Goal: Transaction & Acquisition: Purchase product/service

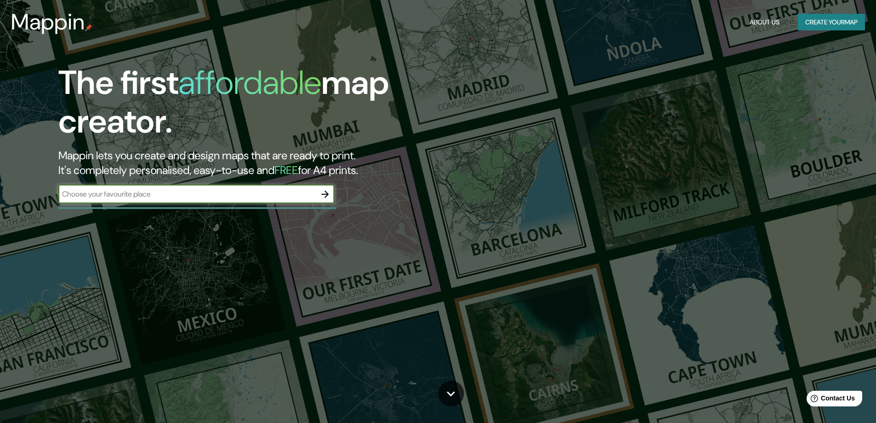
click at [211, 197] on input "text" at bounding box center [187, 194] width 258 height 11
type input "chamartin"
click at [326, 195] on icon "button" at bounding box center [325, 194] width 11 height 11
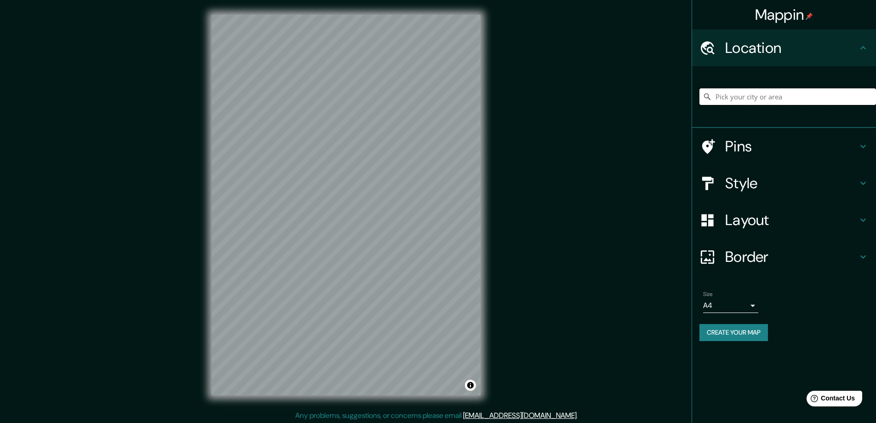
click at [764, 92] on input "Pick your city or area" at bounding box center [788, 96] width 177 height 17
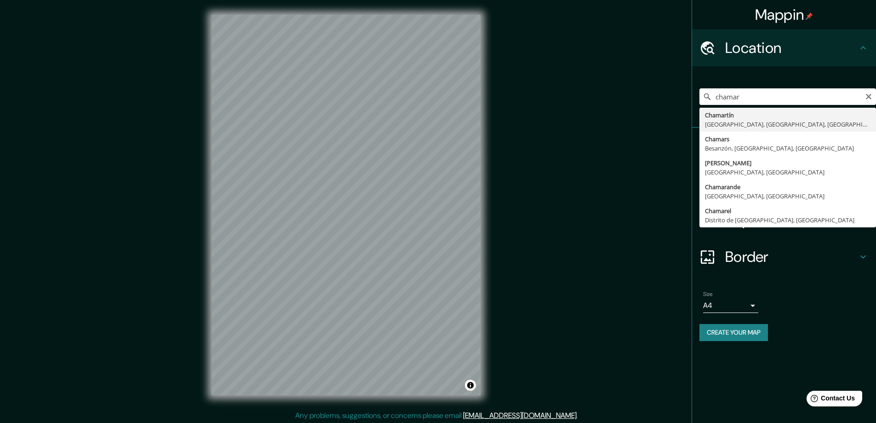
type input "Chamartín, [GEOGRAPHIC_DATA], [GEOGRAPHIC_DATA], [GEOGRAPHIC_DATA]"
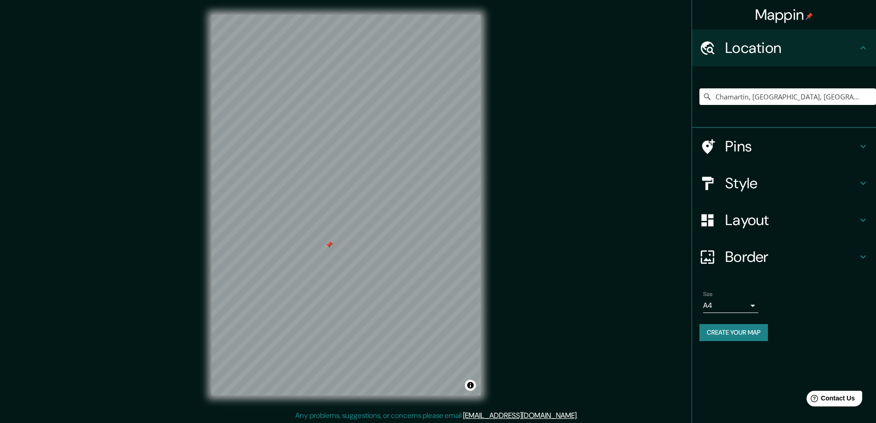
click at [736, 180] on h4 "Style" at bounding box center [791, 183] width 132 height 18
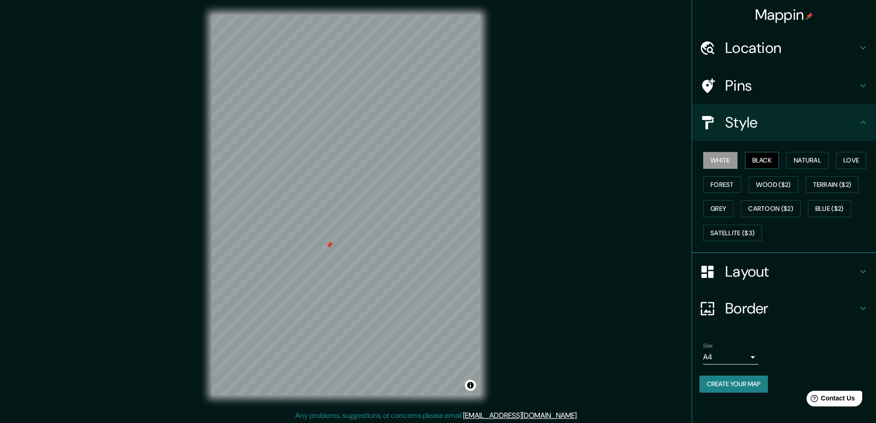
click at [759, 159] on button "Black" at bounding box center [762, 160] width 34 height 17
click at [734, 85] on h4 "Pins" at bounding box center [791, 85] width 132 height 18
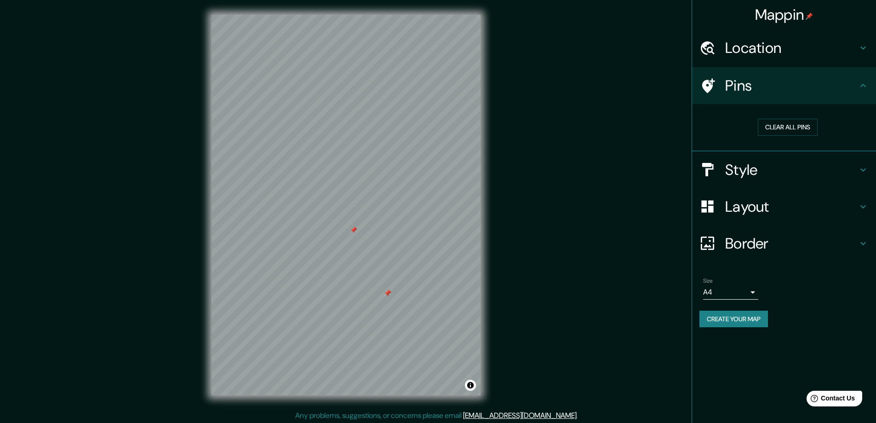
click at [732, 321] on button "Create your map" at bounding box center [734, 318] width 69 height 17
click at [732, 321] on div "Create your map" at bounding box center [784, 318] width 169 height 17
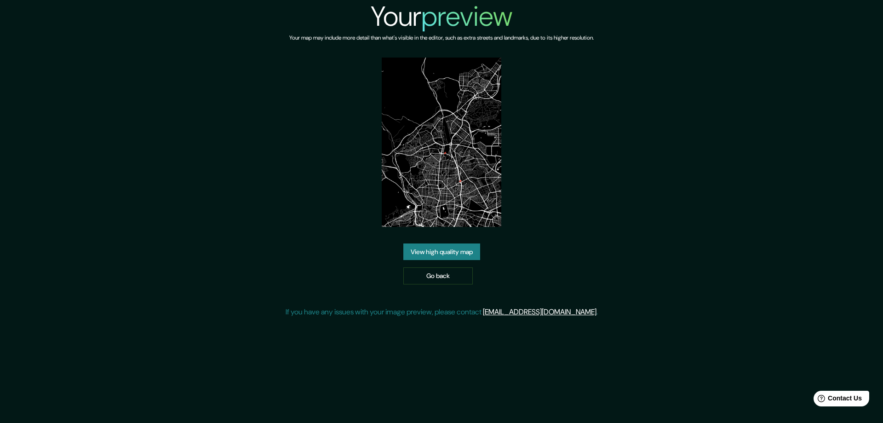
click at [415, 255] on link "View high quality map" at bounding box center [441, 251] width 77 height 17
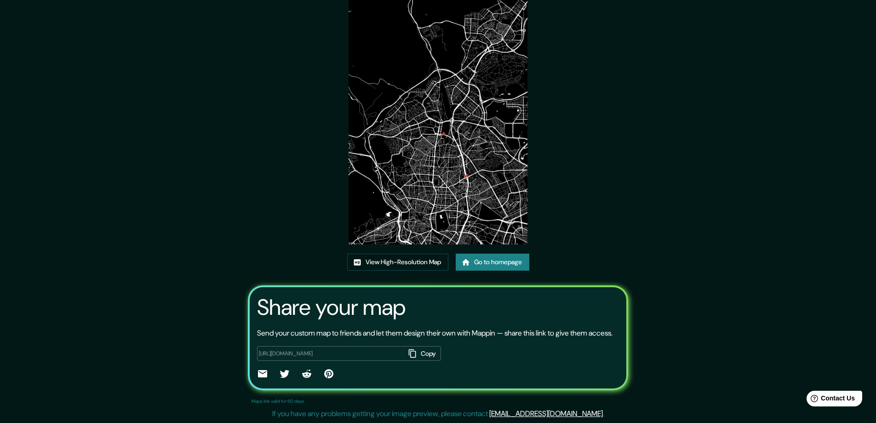
scroll to position [61, 0]
click at [409, 253] on link "View High-Resolution Map" at bounding box center [397, 261] width 101 height 17
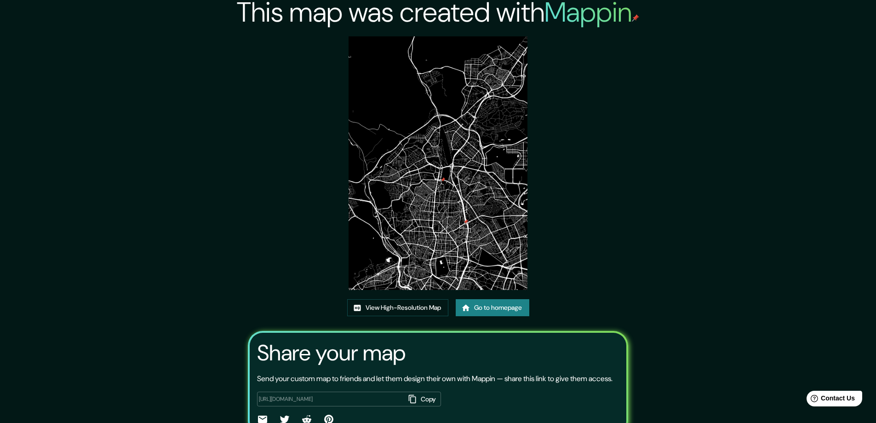
scroll to position [0, 0]
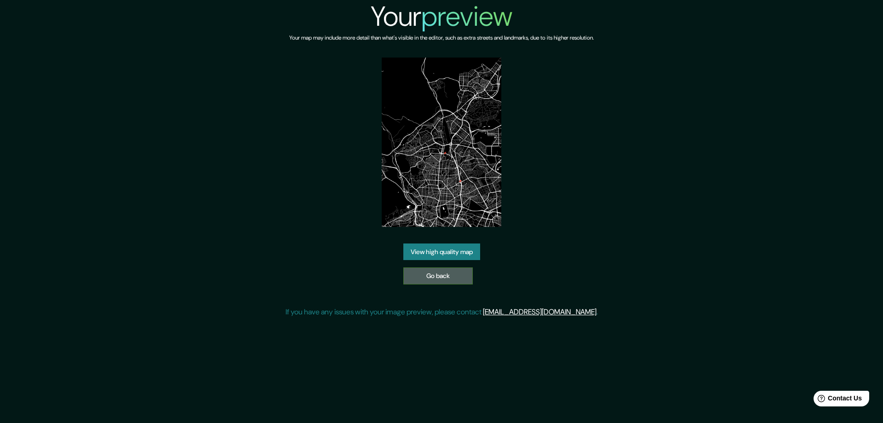
click at [432, 267] on link "Go back" at bounding box center [437, 275] width 69 height 17
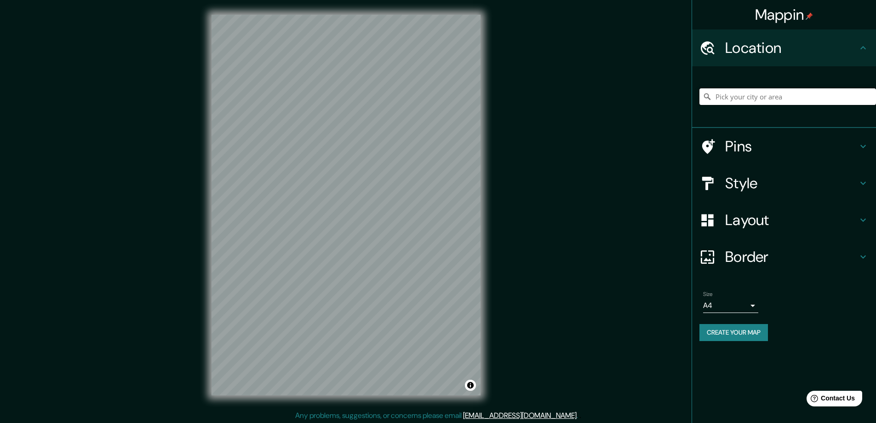
click at [776, 100] on input "Pick your city or area" at bounding box center [788, 96] width 177 height 17
click at [795, 97] on input "Chamartín, [GEOGRAPHIC_DATA], [GEOGRAPHIC_DATA], [GEOGRAPHIC_DATA]" at bounding box center [788, 96] width 177 height 17
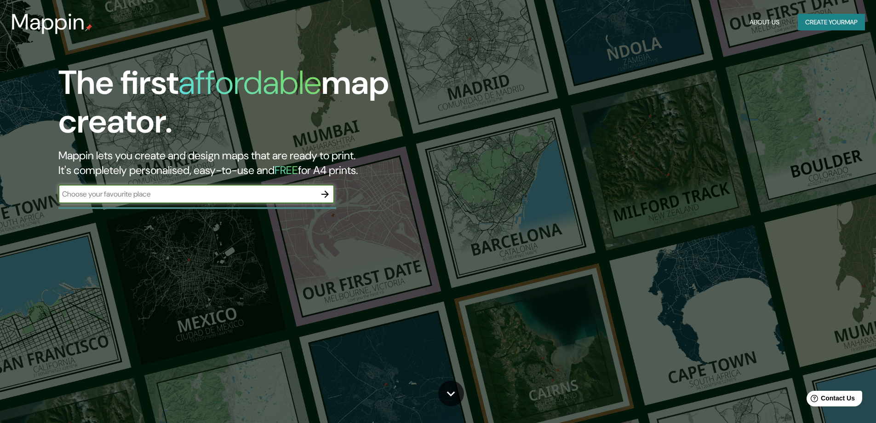
click at [180, 198] on input "text" at bounding box center [187, 194] width 258 height 11
type input "chamartin"
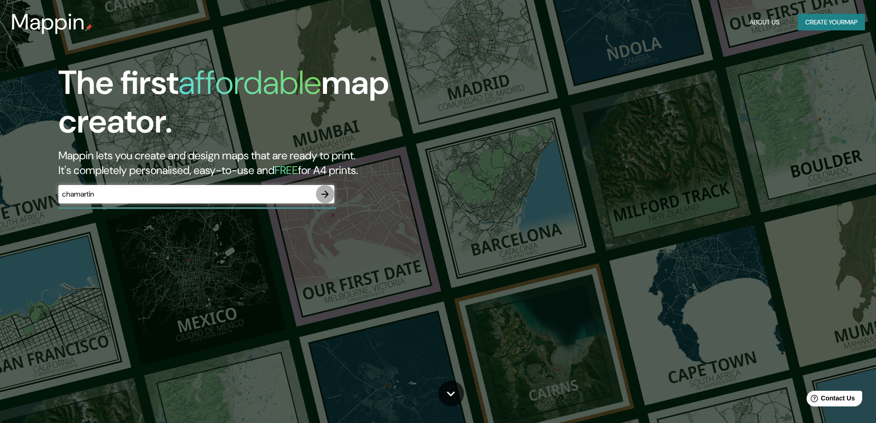
click at [326, 198] on icon "button" at bounding box center [325, 194] width 11 height 11
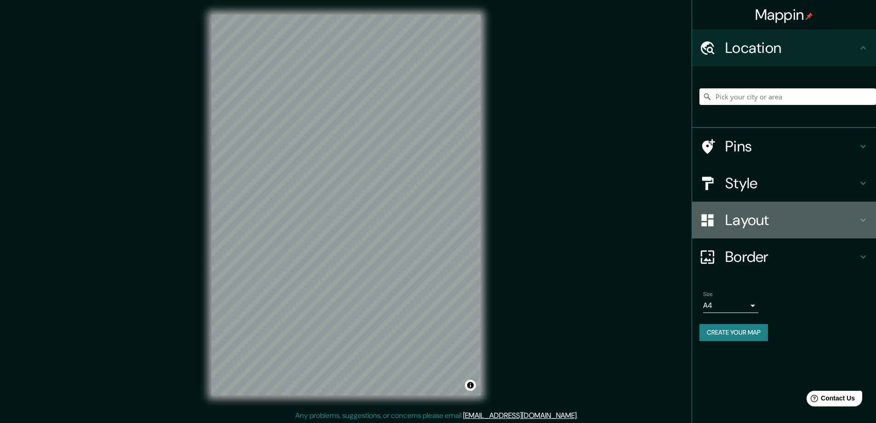
click at [770, 216] on h4 "Layout" at bounding box center [791, 220] width 132 height 18
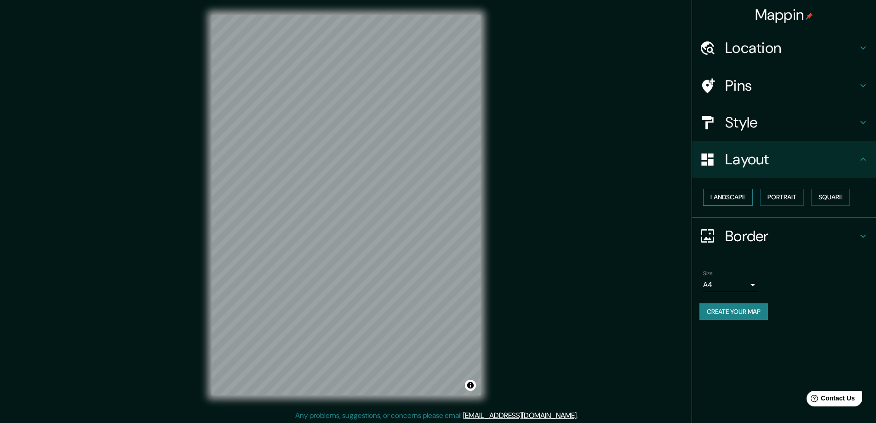
click at [745, 195] on button "Landscape" at bounding box center [728, 197] width 50 height 17
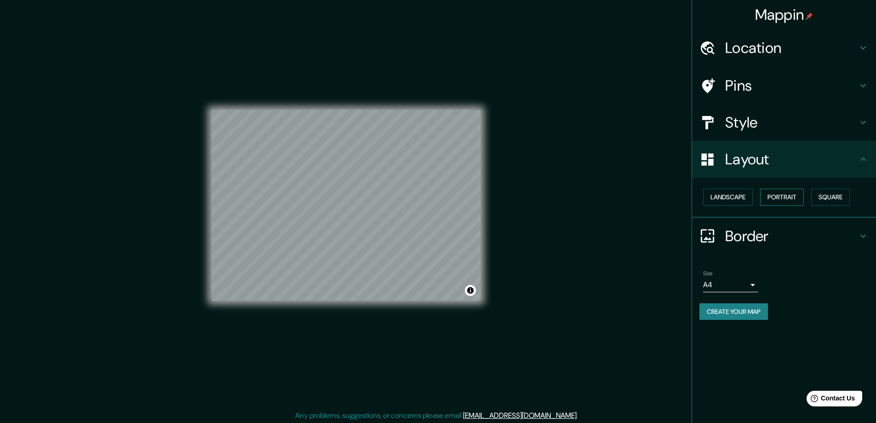
click at [780, 196] on button "Portrait" at bounding box center [782, 197] width 44 height 17
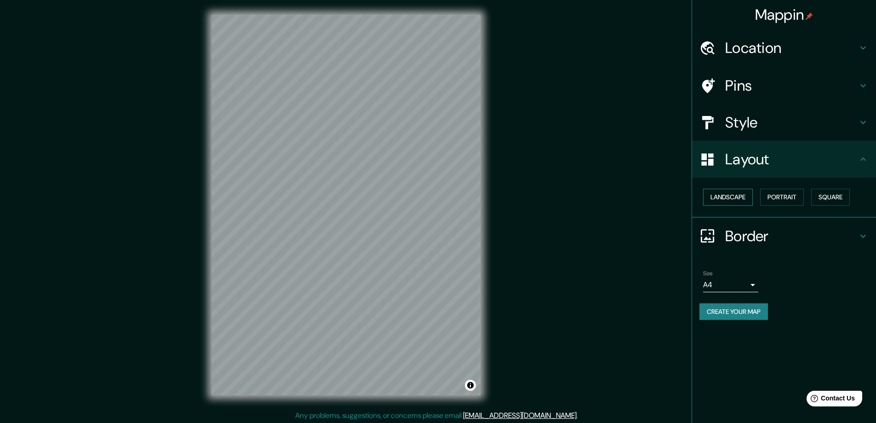
click at [730, 196] on button "Landscape" at bounding box center [728, 197] width 50 height 17
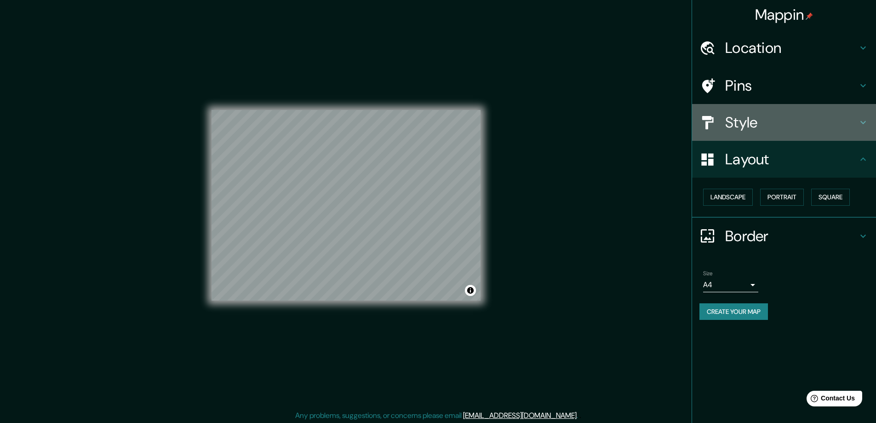
click at [764, 124] on h4 "Style" at bounding box center [791, 122] width 132 height 18
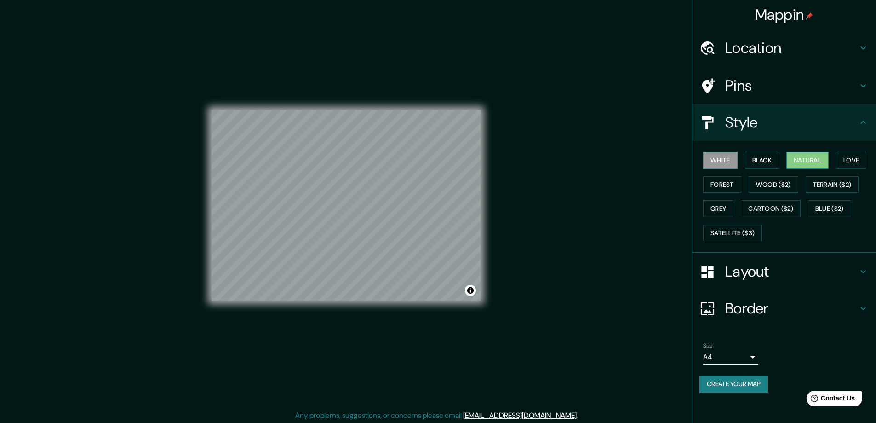
click at [808, 162] on button "Natural" at bounding box center [808, 160] width 42 height 17
click at [856, 161] on button "Love" at bounding box center [851, 160] width 30 height 17
click at [722, 185] on button "Forest" at bounding box center [722, 184] width 38 height 17
click at [775, 187] on button "Wood ($2)" at bounding box center [774, 184] width 50 height 17
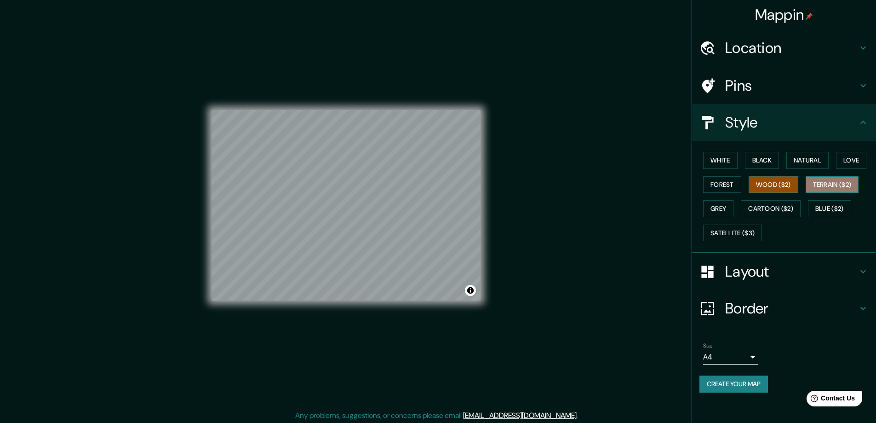
click at [830, 184] on button "Terrain ($2)" at bounding box center [832, 184] width 53 height 17
click at [722, 213] on button "Grey" at bounding box center [718, 208] width 30 height 17
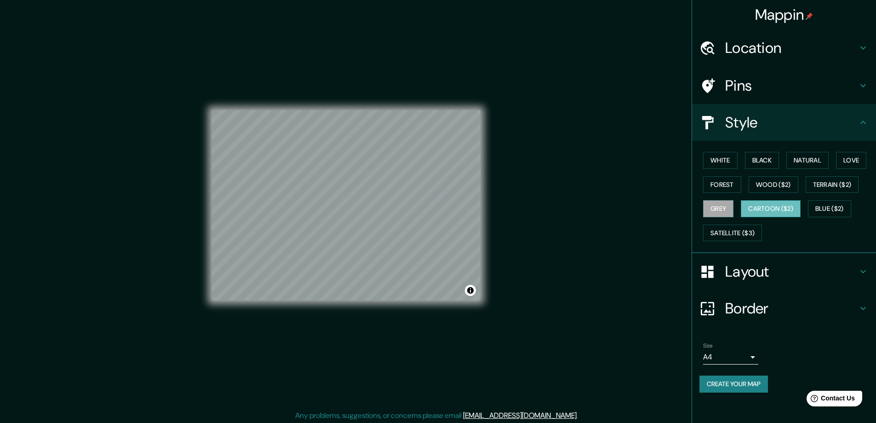
click at [784, 205] on button "Cartoon ($2)" at bounding box center [771, 208] width 60 height 17
click at [838, 207] on button "Blue ($2)" at bounding box center [829, 208] width 43 height 17
click at [791, 216] on button "Cartoon ($2)" at bounding box center [771, 208] width 60 height 17
click at [850, 214] on button "Blue ($2)" at bounding box center [829, 208] width 43 height 17
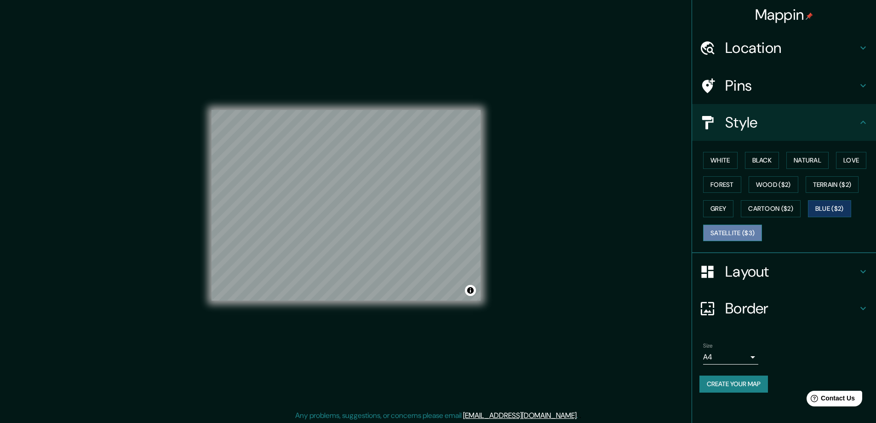
click at [740, 232] on button "Satellite ($3)" at bounding box center [732, 232] width 59 height 17
click at [759, 160] on button "Black" at bounding box center [762, 160] width 34 height 17
click at [718, 156] on button "White" at bounding box center [720, 160] width 34 height 17
click at [777, 159] on button "Black" at bounding box center [762, 160] width 34 height 17
click at [758, 50] on h4 "Location" at bounding box center [791, 48] width 132 height 18
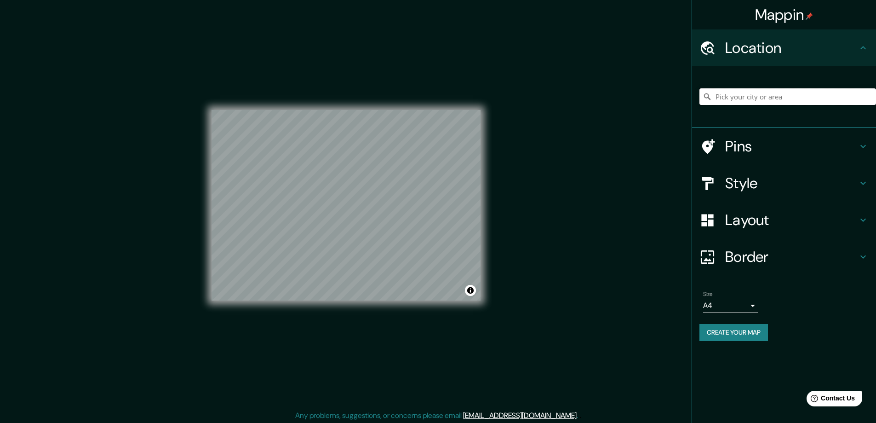
click at [754, 92] on input "Pick your city or area" at bounding box center [788, 96] width 177 height 17
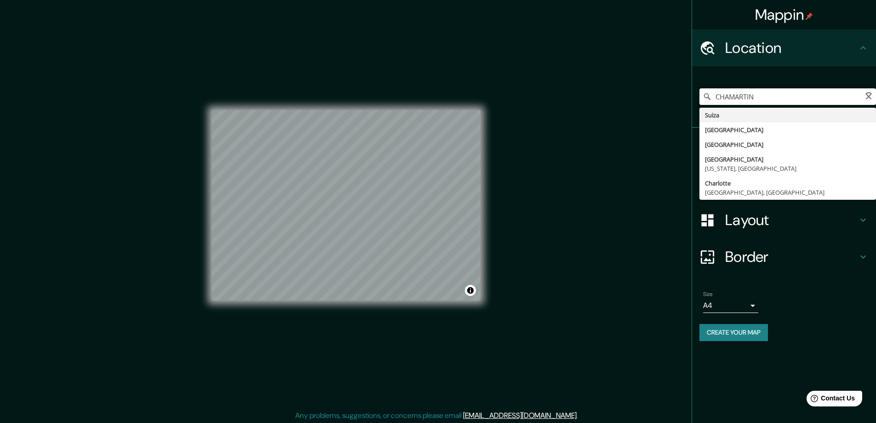
click at [786, 99] on input "CHAMARTIN" at bounding box center [788, 96] width 177 height 17
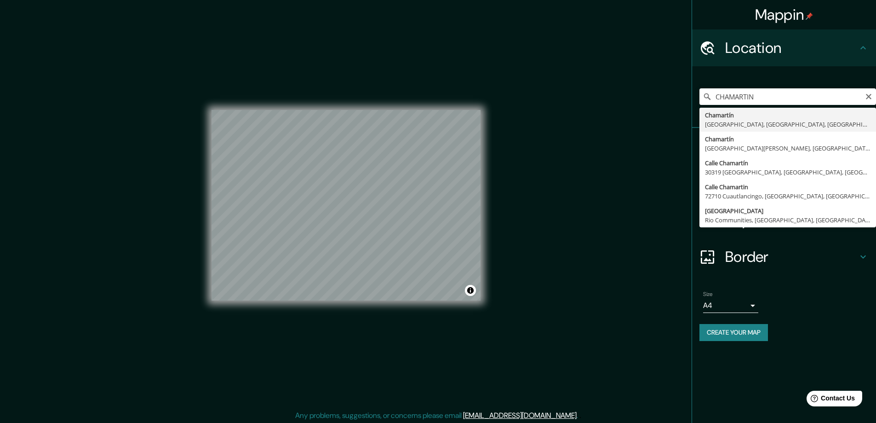
type input "Chamartín, [GEOGRAPHIC_DATA], [GEOGRAPHIC_DATA], [GEOGRAPHIC_DATA]"
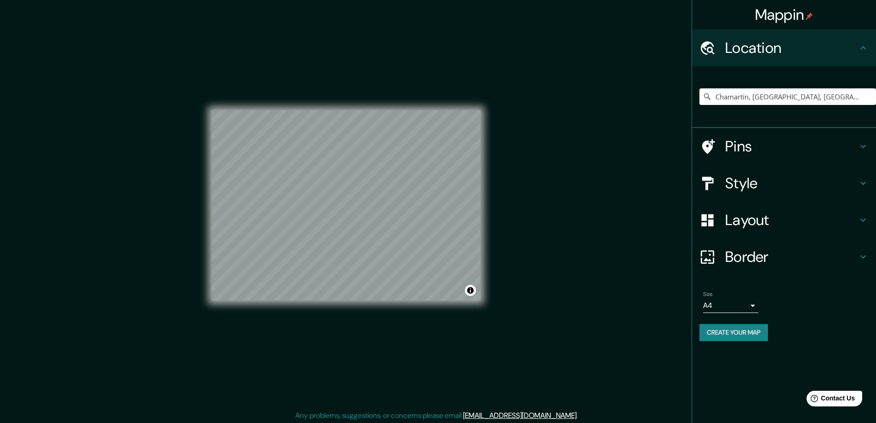
click at [738, 224] on h4 "Layout" at bounding box center [791, 220] width 132 height 18
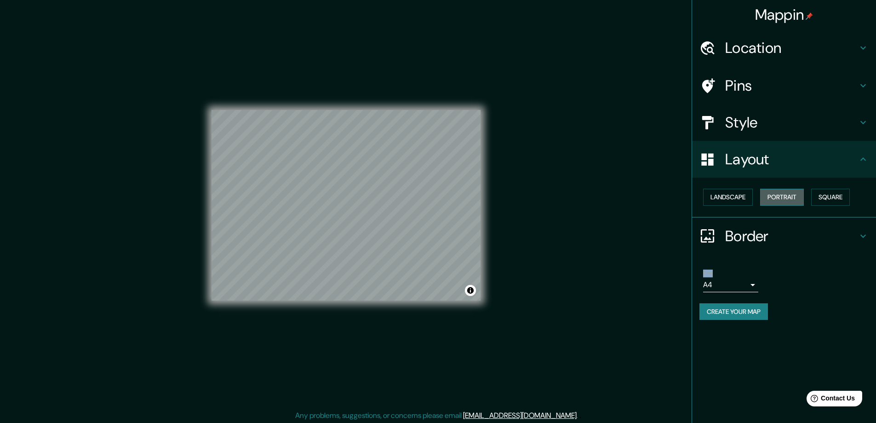
click at [783, 197] on button "Portrait" at bounding box center [782, 197] width 44 height 17
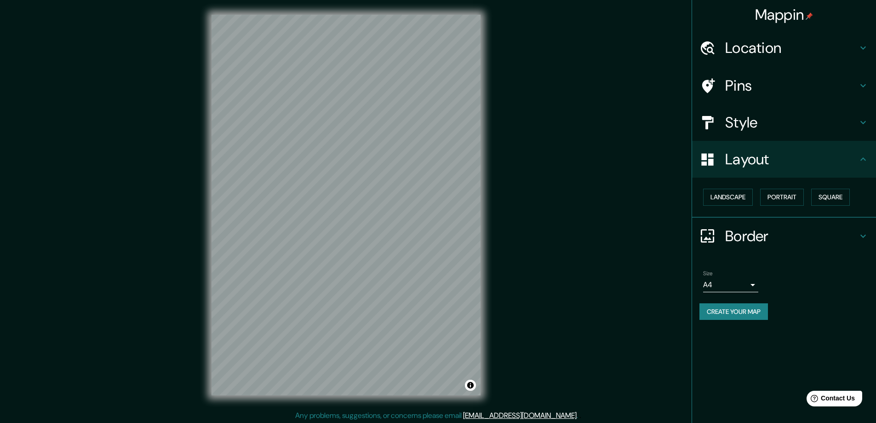
click at [599, 250] on div "Mappin Location Chamartín, Madrid, Madrid, España Pins Style Layout Landscape P…" at bounding box center [438, 212] width 876 height 425
click at [719, 309] on button "Create your map" at bounding box center [734, 311] width 69 height 17
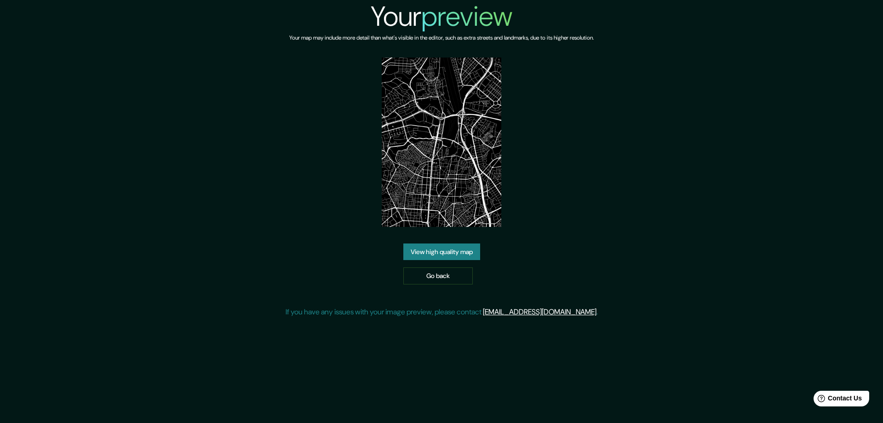
click at [448, 243] on link "View high quality map" at bounding box center [441, 251] width 77 height 17
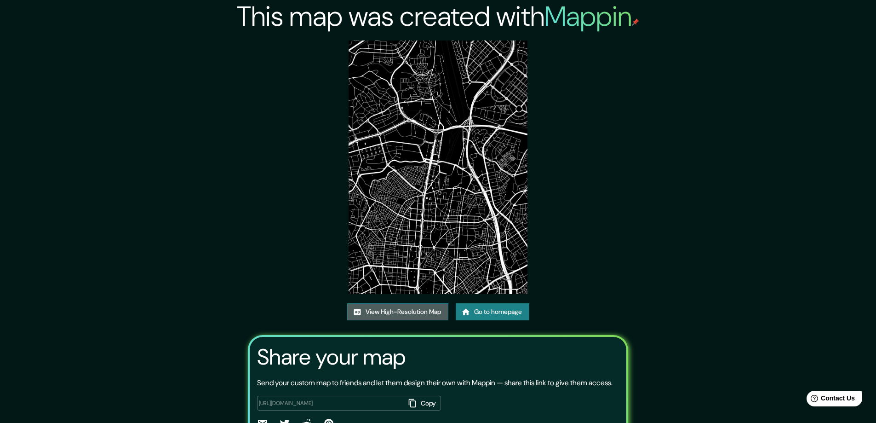
click at [419, 314] on link "View High-Resolution Map" at bounding box center [397, 311] width 101 height 17
